Goal: Find specific page/section: Find specific page/section

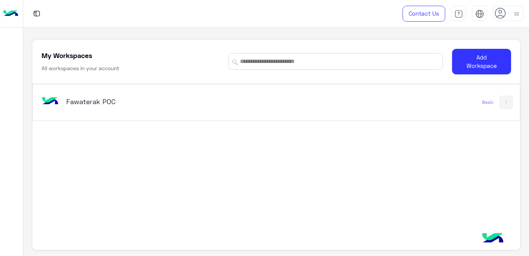
click at [98, 92] on div "Fawaterak POC" at bounding box center [182, 102] width 284 height 22
click at [83, 115] on div "Fawaterak POC Basic" at bounding box center [276, 102] width 487 height 36
drag, startPoint x: 83, startPoint y: 115, endPoint x: 90, endPoint y: 145, distance: 30.2
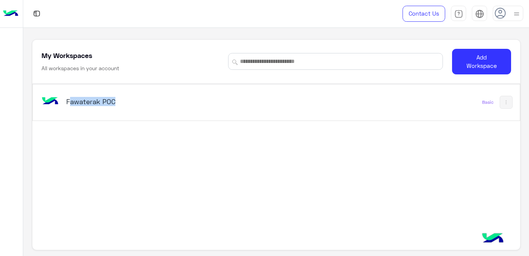
click at [91, 145] on div "Fawaterak POC Basic" at bounding box center [276, 167] width 488 height 167
drag, startPoint x: 49, startPoint y: 84, endPoint x: 49, endPoint y: 89, distance: 5.0
click at [49, 84] on div "Fawaterak POC Basic" at bounding box center [276, 102] width 487 height 36
click at [48, 104] on img at bounding box center [50, 101] width 21 height 21
click at [221, 111] on div "Fawaterak POC" at bounding box center [182, 102] width 284 height 22
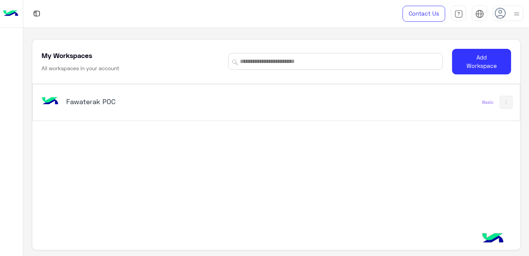
click at [262, 113] on div "Fawaterak POC Basic" at bounding box center [276, 102] width 487 height 36
click at [252, 154] on div "Fawaterak POC Basic" at bounding box center [276, 167] width 488 height 167
click at [234, 110] on div "Fawaterak POC" at bounding box center [182, 102] width 284 height 22
click at [119, 109] on div "Fawaterak POC" at bounding box center [182, 102] width 284 height 22
click at [62, 102] on div "Fawaterak POC" at bounding box center [182, 102] width 284 height 22
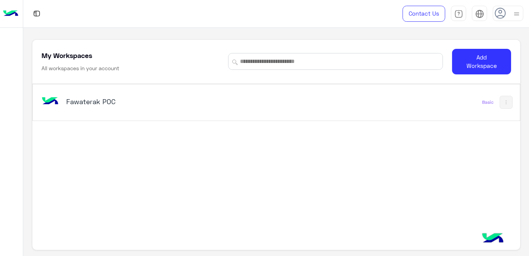
click at [254, 100] on div "Fawaterak POC" at bounding box center [182, 102] width 284 height 22
click at [503, 102] on img at bounding box center [506, 102] width 6 height 6
click at [256, 141] on div at bounding box center [264, 128] width 529 height 256
click at [65, 105] on div "Fawaterak POC" at bounding box center [182, 102] width 284 height 22
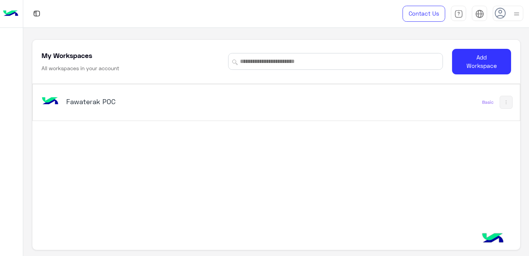
click at [49, 103] on img at bounding box center [50, 101] width 21 height 21
click at [136, 101] on h5 "Fawaterak POC" at bounding box center [151, 101] width 170 height 9
click at [13, 15] on img at bounding box center [10, 14] width 15 height 16
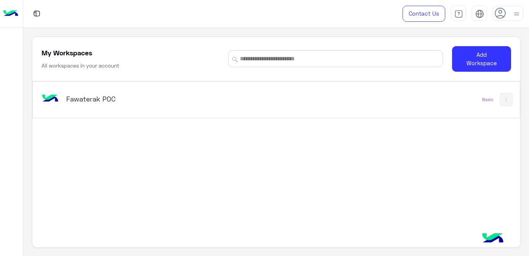
click at [94, 96] on h5 "Fawaterak POC" at bounding box center [151, 98] width 170 height 9
click at [62, 93] on div "Fawaterak POC" at bounding box center [182, 99] width 284 height 22
click at [486, 241] on img at bounding box center [493, 238] width 27 height 27
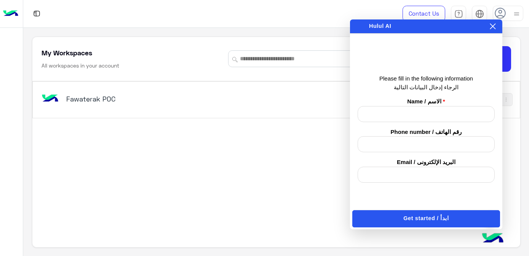
click at [494, 28] on icon at bounding box center [493, 26] width 6 height 6
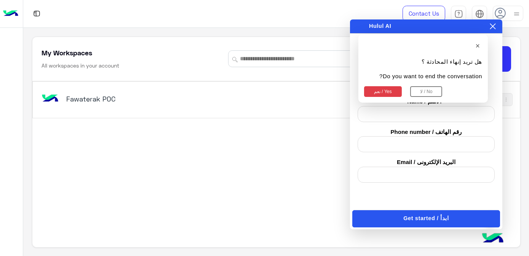
click at [396, 91] on button "نعم / Yes" at bounding box center [383, 91] width 38 height 11
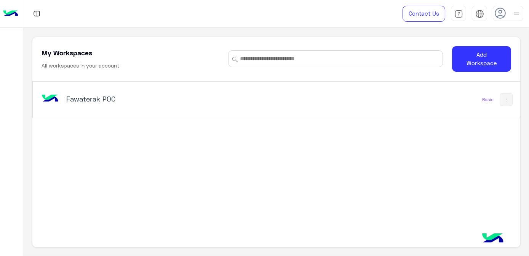
click at [503, 100] on img at bounding box center [506, 99] width 6 height 6
click at [487, 99] on div at bounding box center [264, 128] width 529 height 256
click at [487, 99] on div "Basic" at bounding box center [487, 99] width 11 height 6
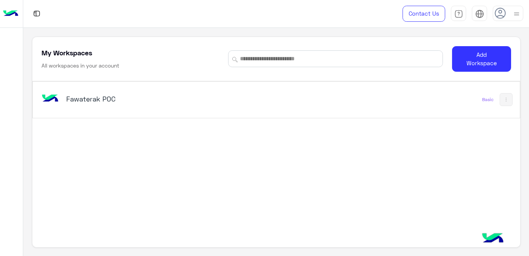
drag, startPoint x: 487, startPoint y: 99, endPoint x: 407, endPoint y: 103, distance: 79.7
click at [407, 103] on div "Fawaterak POC Basic" at bounding box center [276, 100] width 487 height 36
click at [144, 95] on h5 "Fawaterak POC" at bounding box center [151, 98] width 170 height 9
click at [83, 96] on h5 "Fawaterak POC" at bounding box center [151, 98] width 170 height 9
drag, startPoint x: 10, startPoint y: 10, endPoint x: 248, endPoint y: 177, distance: 291.1
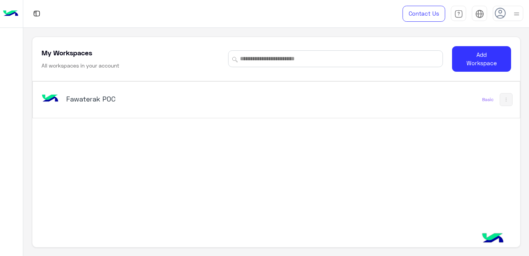
click at [248, 177] on div "Fawaterak POC Basic" at bounding box center [276, 164] width 488 height 167
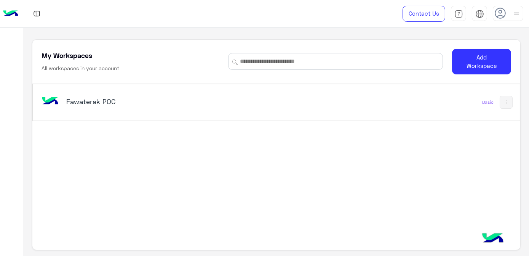
click at [78, 109] on div "Fawaterak POC" at bounding box center [182, 102] width 284 height 22
click at [82, 102] on h5 "Fawaterak POC" at bounding box center [151, 101] width 170 height 9
click at [81, 102] on h5 "Fawaterak POC" at bounding box center [151, 101] width 170 height 9
click at [62, 100] on div "Fawaterak POC" at bounding box center [182, 102] width 284 height 22
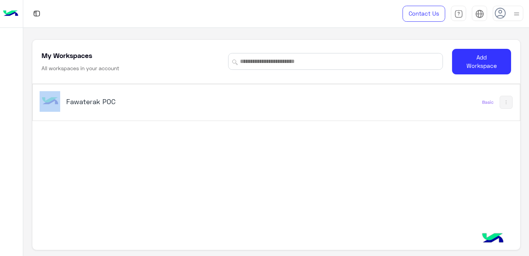
click at [62, 100] on div "Fawaterak POC" at bounding box center [182, 102] width 284 height 22
drag, startPoint x: 62, startPoint y: 100, endPoint x: 70, endPoint y: 104, distance: 9.1
click at [70, 104] on h5 "Fawaterak POC" at bounding box center [151, 101] width 170 height 9
click at [262, 109] on div "Fawaterak POC" at bounding box center [182, 102] width 284 height 22
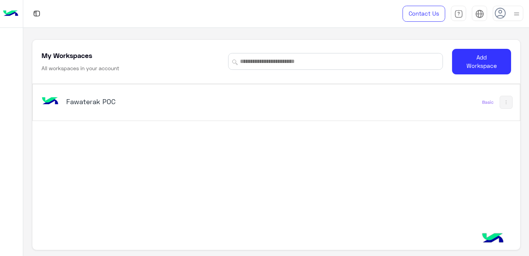
drag, startPoint x: 262, startPoint y: 109, endPoint x: 262, endPoint y: 97, distance: 11.8
click at [262, 97] on div "Fawaterak POC" at bounding box center [182, 102] width 284 height 22
drag, startPoint x: 83, startPoint y: 103, endPoint x: 401, endPoint y: 151, distance: 321.0
click at [401, 151] on div "Fawaterak POC Basic" at bounding box center [276, 167] width 488 height 167
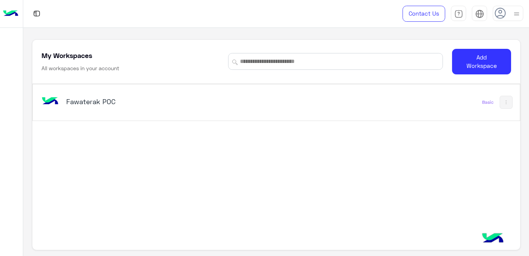
click at [309, 117] on div "Fawaterak POC Basic" at bounding box center [276, 102] width 487 height 36
click at [202, 103] on h5 "Fawaterak POC" at bounding box center [151, 101] width 170 height 9
click at [85, 63] on div "My Workspaces All workspaces in your account" at bounding box center [131, 61] width 178 height 21
click at [79, 56] on h5 "My Workspaces" at bounding box center [67, 55] width 51 height 9
click at [72, 103] on h5 "Fawaterak POC" at bounding box center [151, 101] width 170 height 9
